Goal: Information Seeking & Learning: Learn about a topic

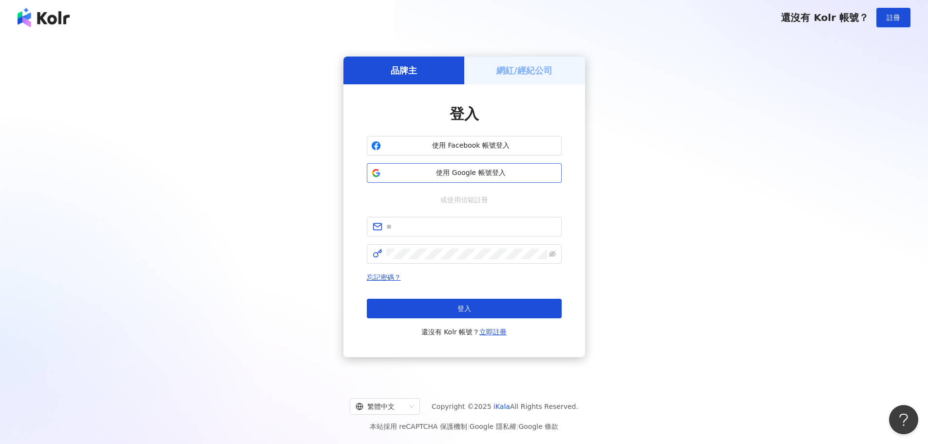
click at [482, 168] on span "使用 Google 帳號登入" at bounding box center [471, 173] width 172 height 10
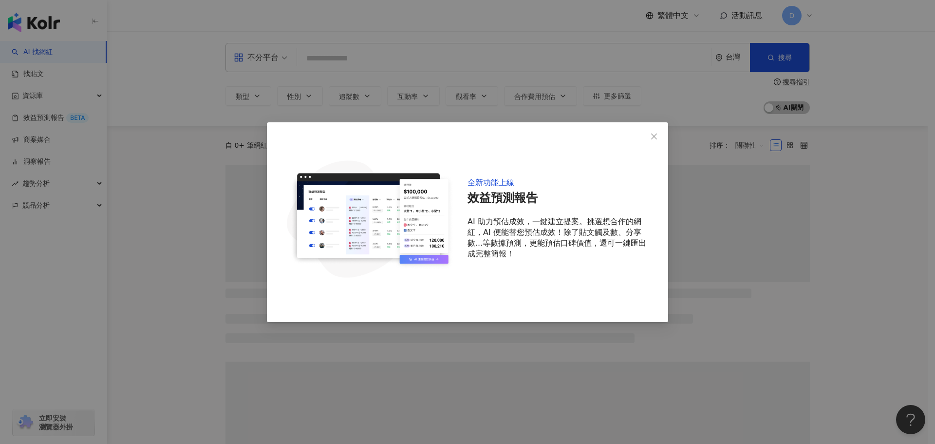
click at [330, 60] on div "全新功能上線 效益預測報告 AI 助力預估成效，一鍵建立提案。挑選想合作的網紅，AI 便能替您預估成效！除了貼文觸及數、分享數...等數據預測，更能預估口碑價…" at bounding box center [467, 222] width 935 height 444
click at [657, 139] on icon "close" at bounding box center [654, 136] width 8 height 8
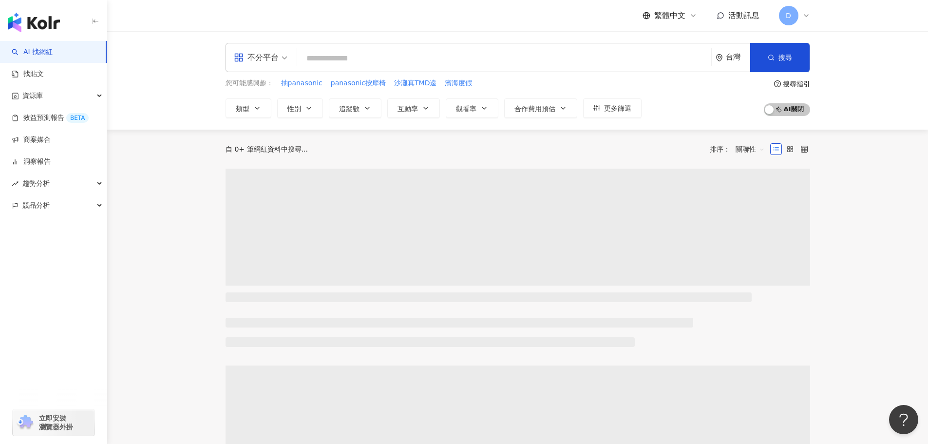
click at [571, 57] on input "search" at bounding box center [504, 58] width 406 height 19
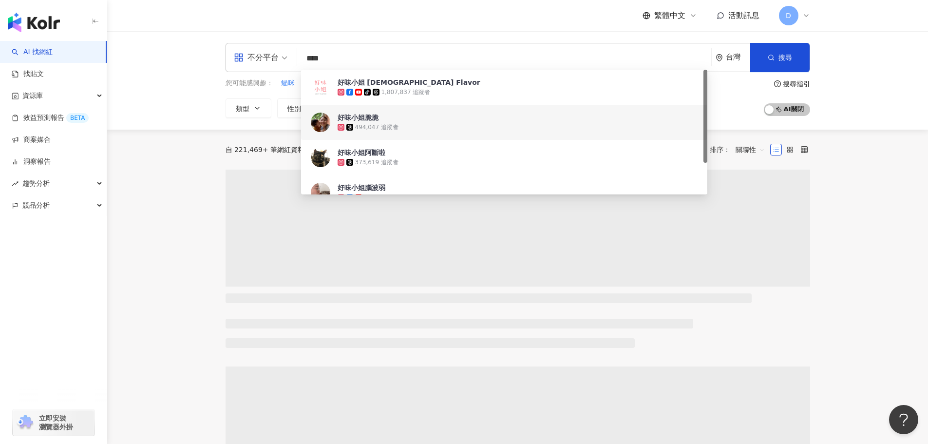
click at [165, 132] on main "不分平台 **** 台灣 搜尋 3c04fde0-f6b6-44c1-b8bb-3c2723a61918 34786d71-89dd-4c1d-aa64-af…" at bounding box center [517, 446] width 821 height 831
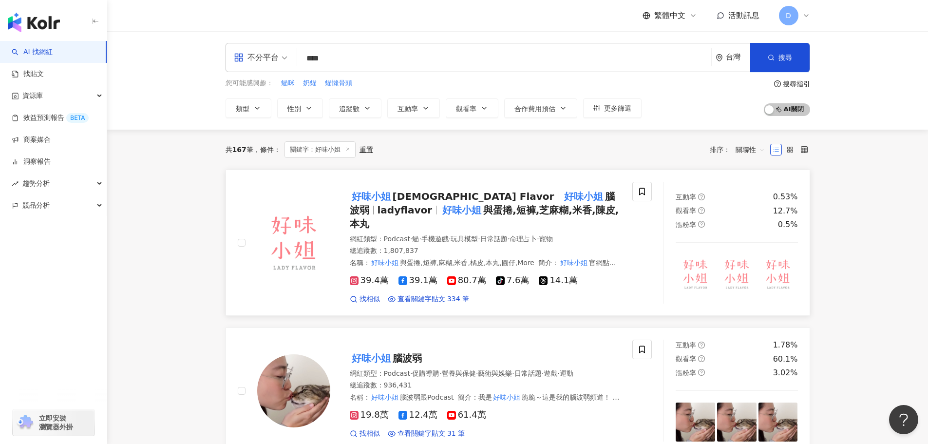
click at [448, 211] on span "與蛋捲,短褲,芝麻糊,米香,陳皮,本丸" at bounding box center [484, 216] width 269 height 25
click at [359, 63] on input "****" at bounding box center [504, 58] width 406 height 19
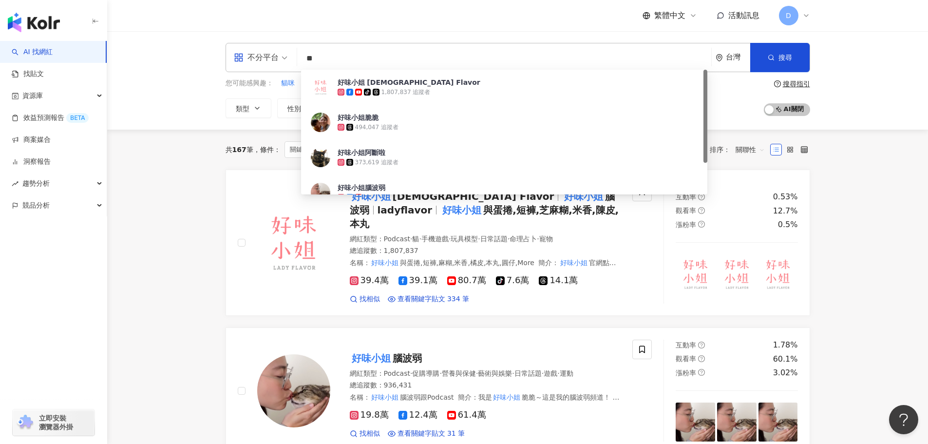
type input "*"
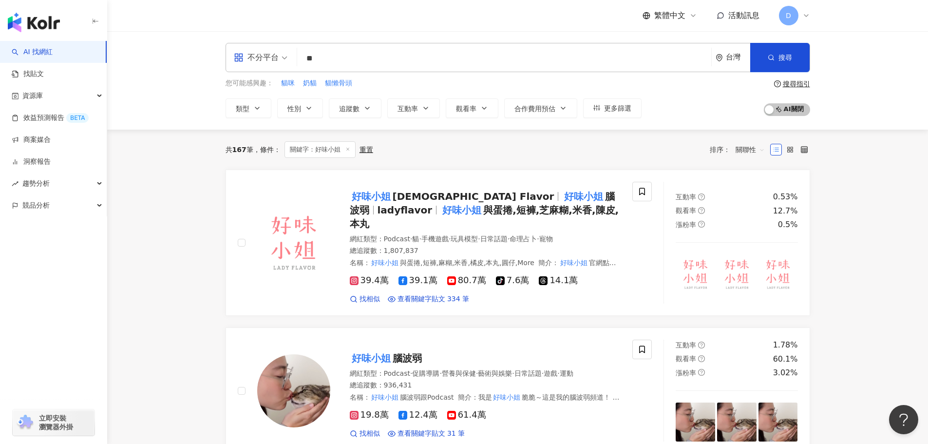
type input "*"
type input "**"
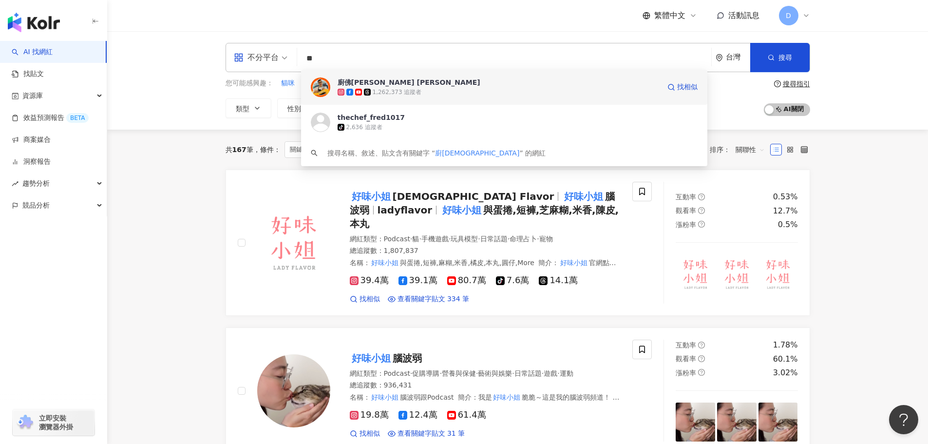
click at [366, 84] on div "廚佛瑞德 Fred" at bounding box center [409, 82] width 143 height 10
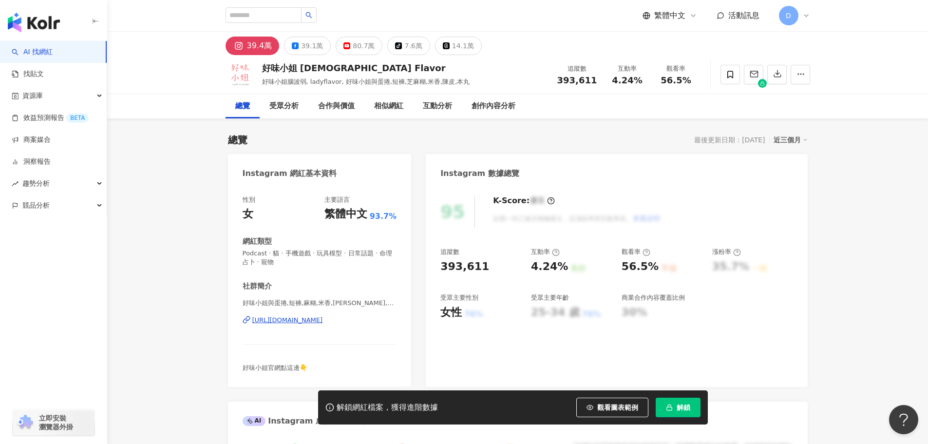
click at [684, 412] on button "解鎖" at bounding box center [678, 406] width 45 height 19
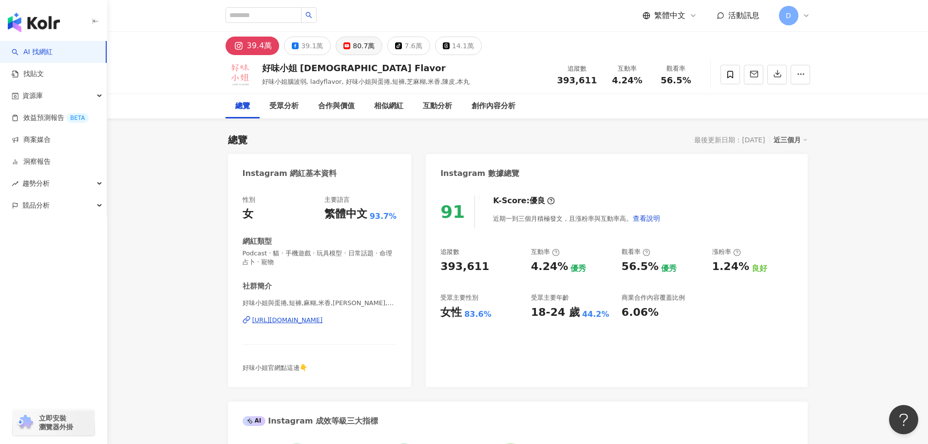
click at [353, 52] on div "80.7萬" at bounding box center [364, 46] width 22 height 14
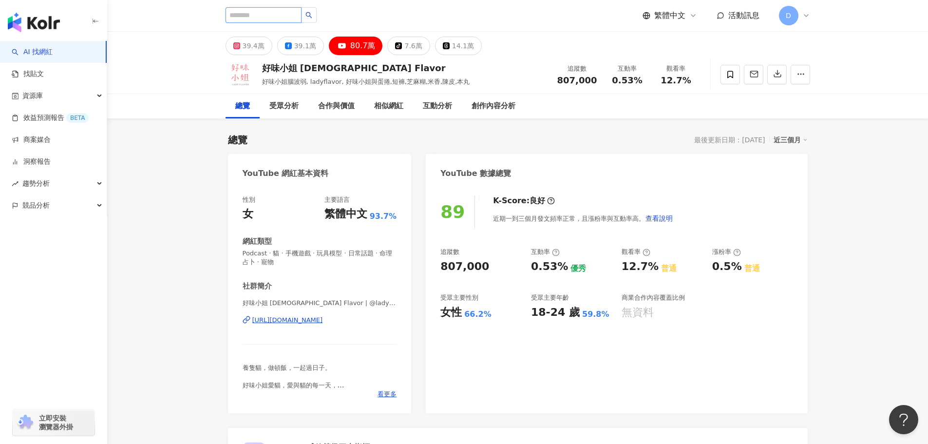
click at [277, 14] on input "search" at bounding box center [264, 15] width 76 height 16
type input "****"
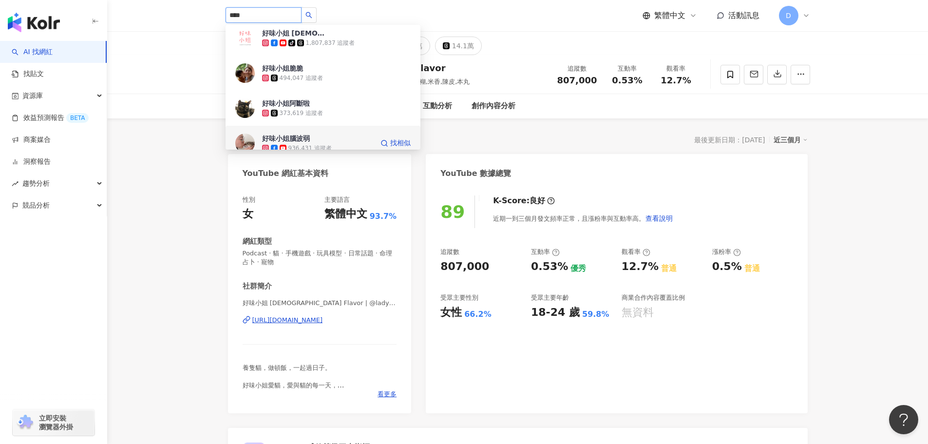
scroll to position [4, 0]
click at [333, 146] on div "936,431 追蹤者" at bounding box center [317, 149] width 111 height 10
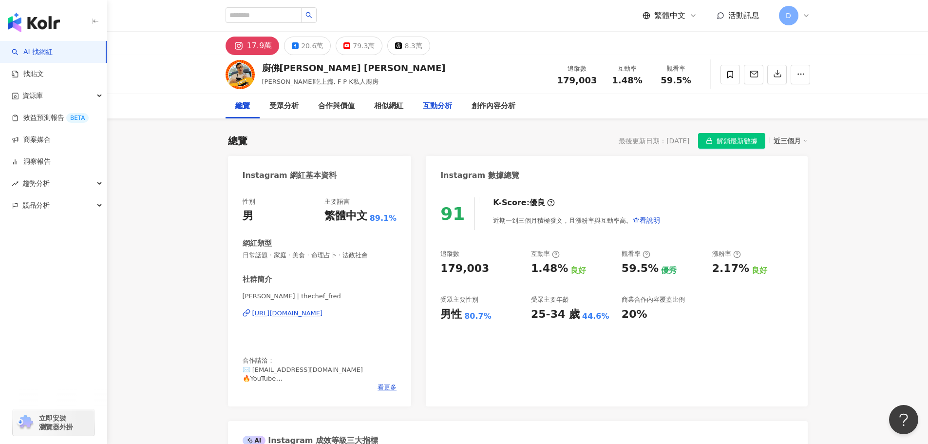
click at [439, 106] on div "互動分析" at bounding box center [437, 106] width 29 height 12
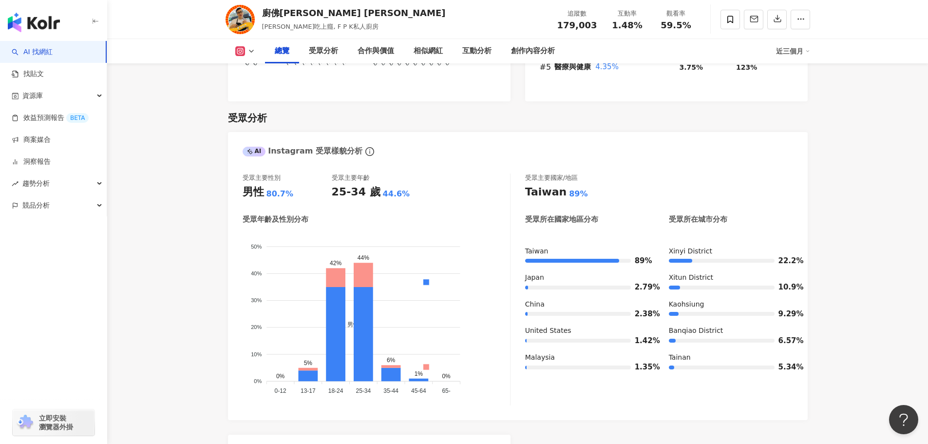
scroll to position [817, 0]
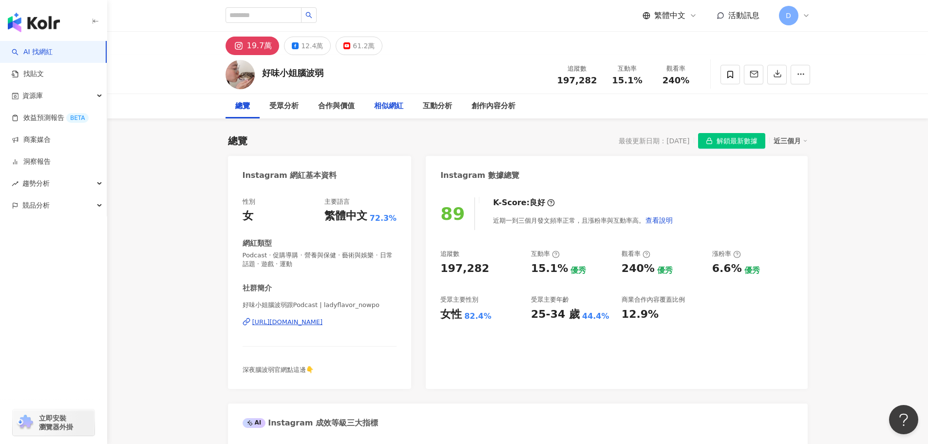
click at [346, 46] on icon at bounding box center [346, 45] width 7 height 7
click at [345, 47] on rect at bounding box center [347, 46] width 6 height 4
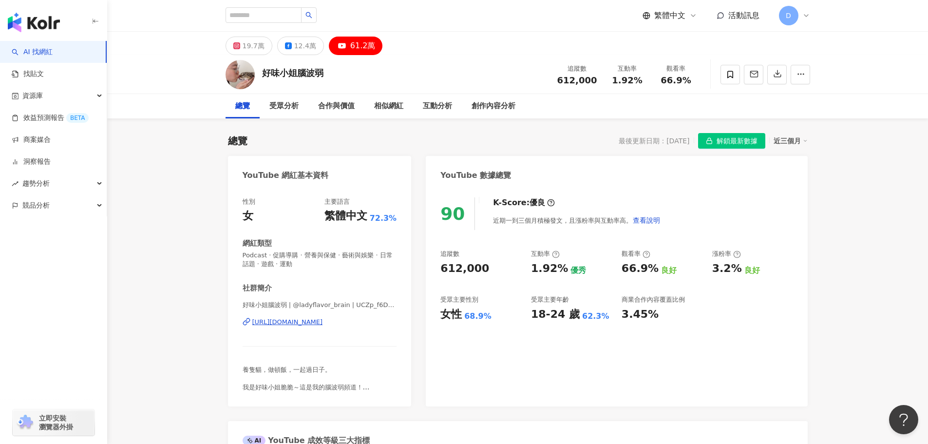
click at [356, 43] on div "61.2萬" at bounding box center [362, 46] width 25 height 14
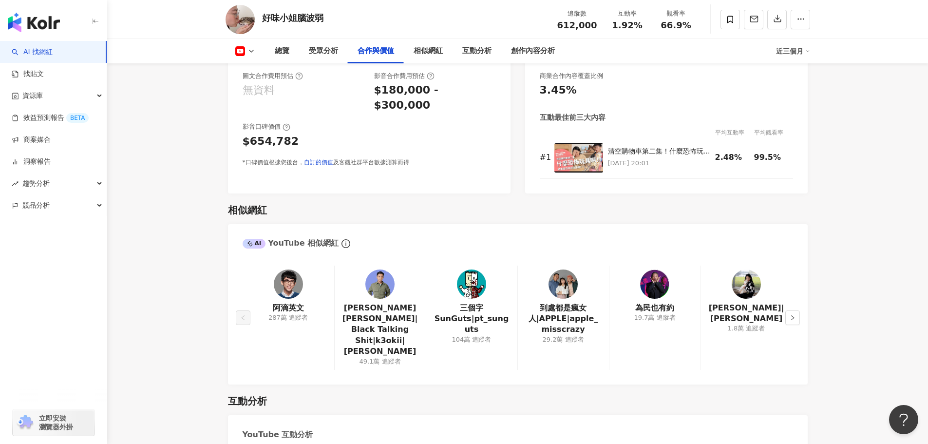
scroll to position [877, 0]
